Goal: Task Accomplishment & Management: Manage account settings

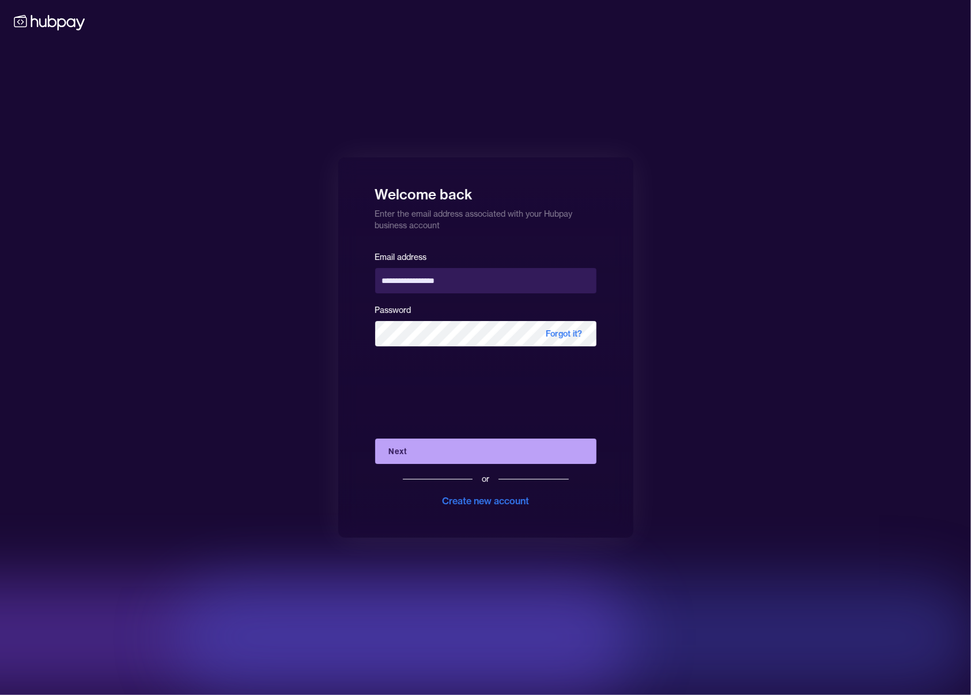
click at [467, 446] on button "Next" at bounding box center [485, 450] width 221 height 25
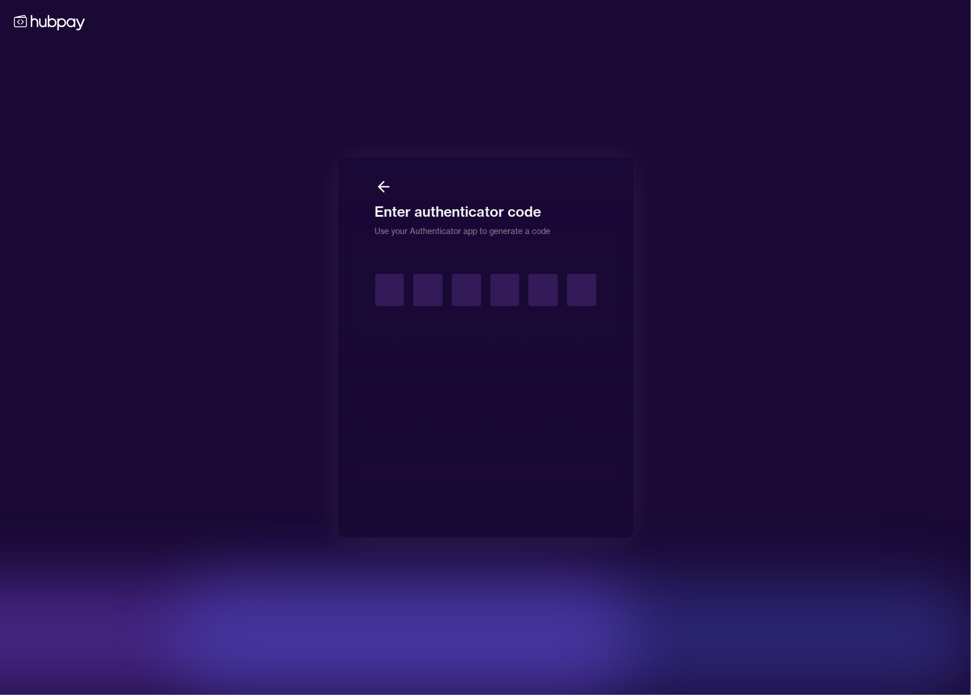
type input "*"
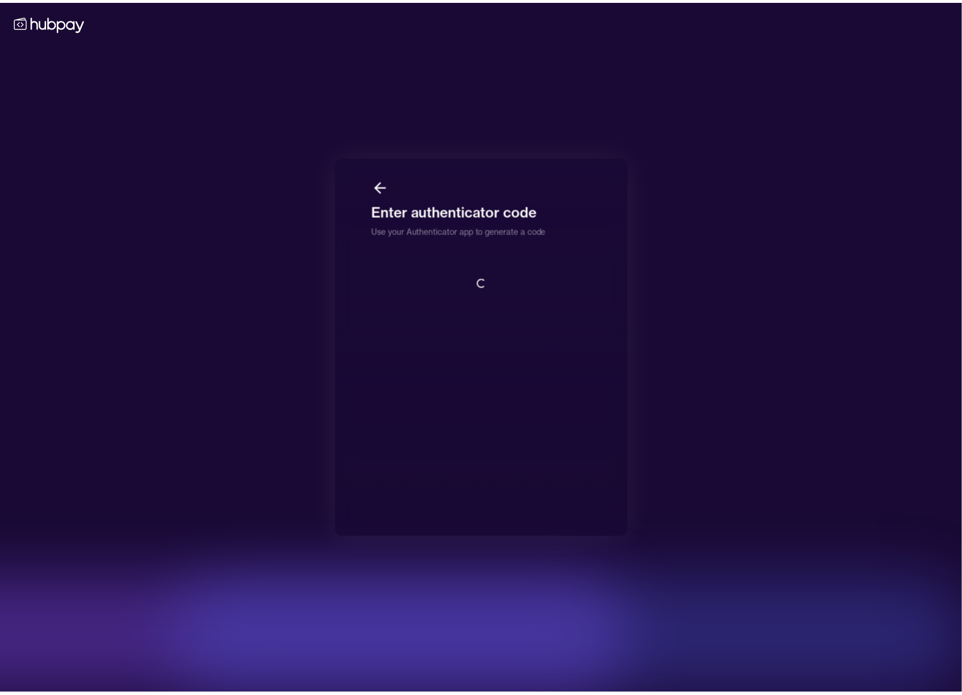
scroll to position [1, 0]
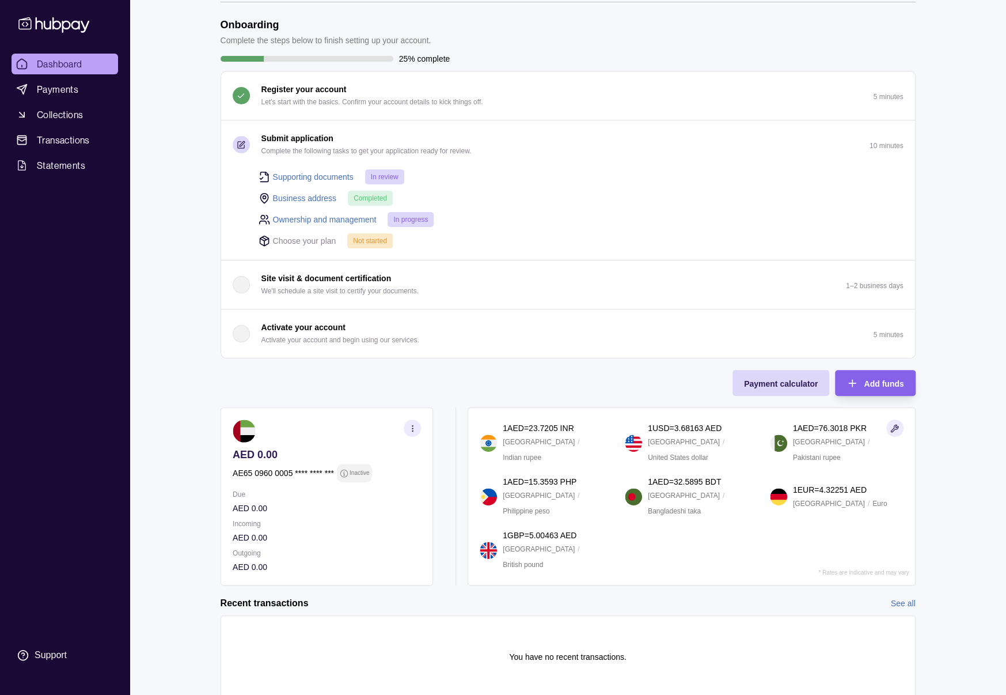
scroll to position [82, 0]
